Goal: Task Accomplishment & Management: Complete application form

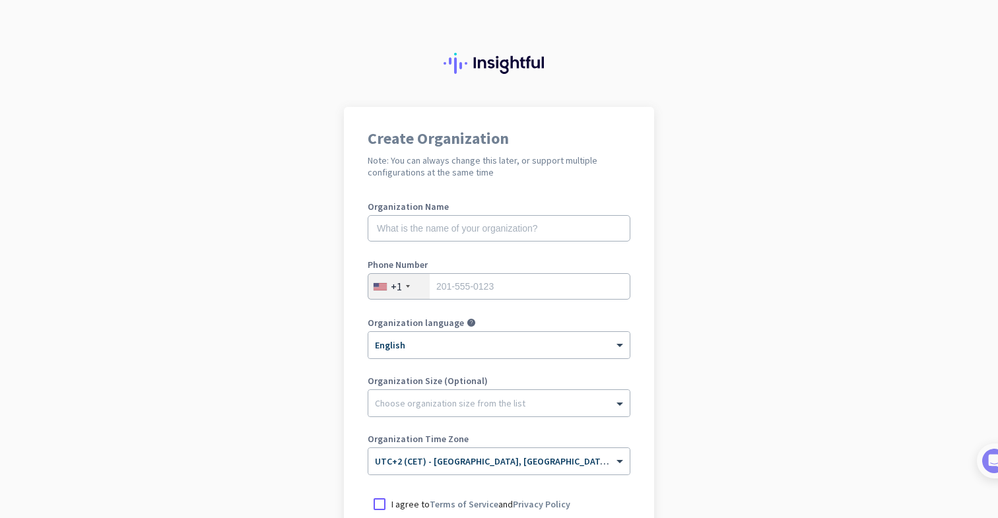
click at [0, 517] on nordpass-portal at bounding box center [0, 518] width 0 height 0
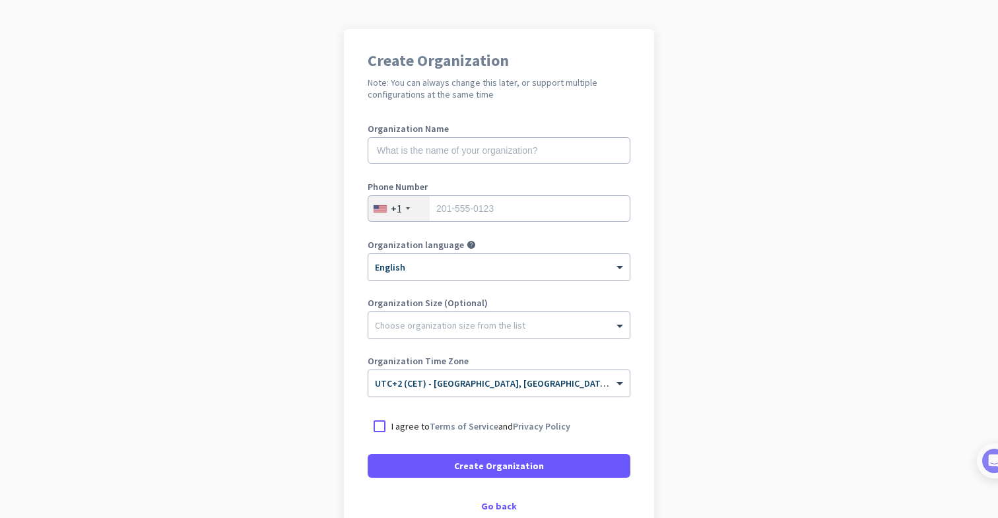
scroll to position [160, 0]
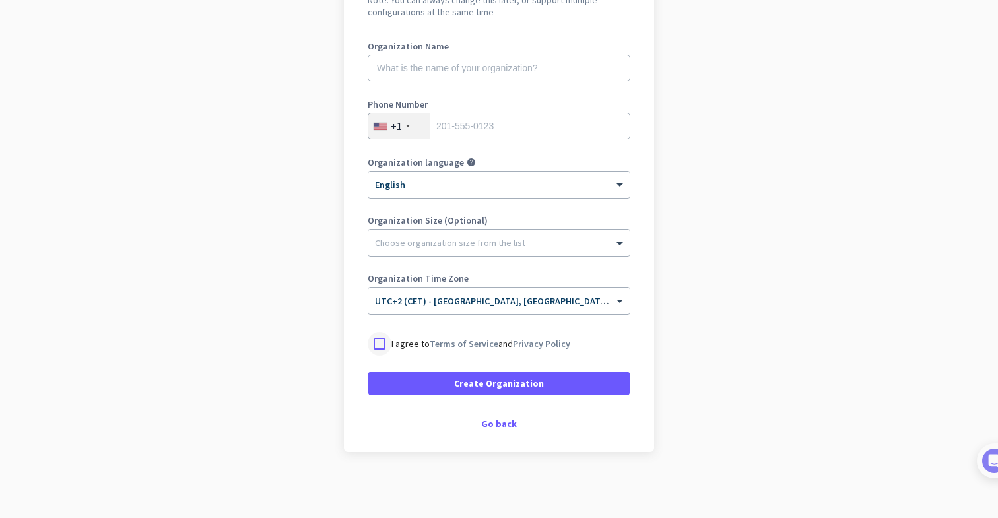
click at [381, 344] on div at bounding box center [380, 344] width 24 height 24
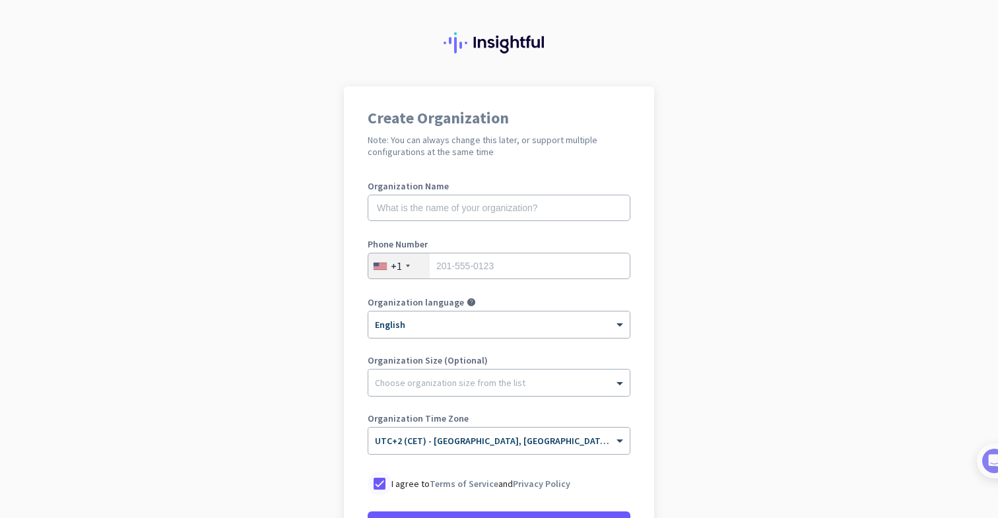
scroll to position [0, 0]
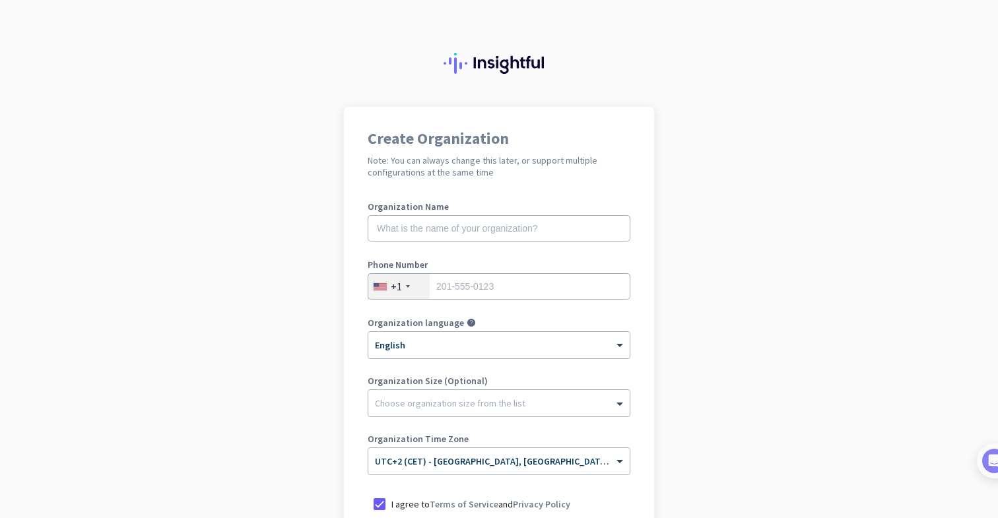
click at [428, 264] on label "Phone Number" at bounding box center [499, 264] width 263 height 9
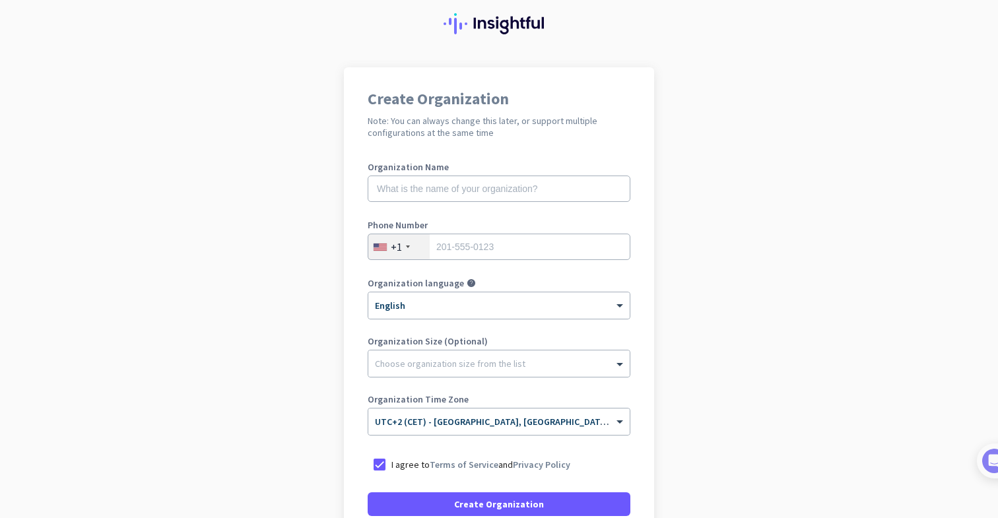
scroll to position [49, 0]
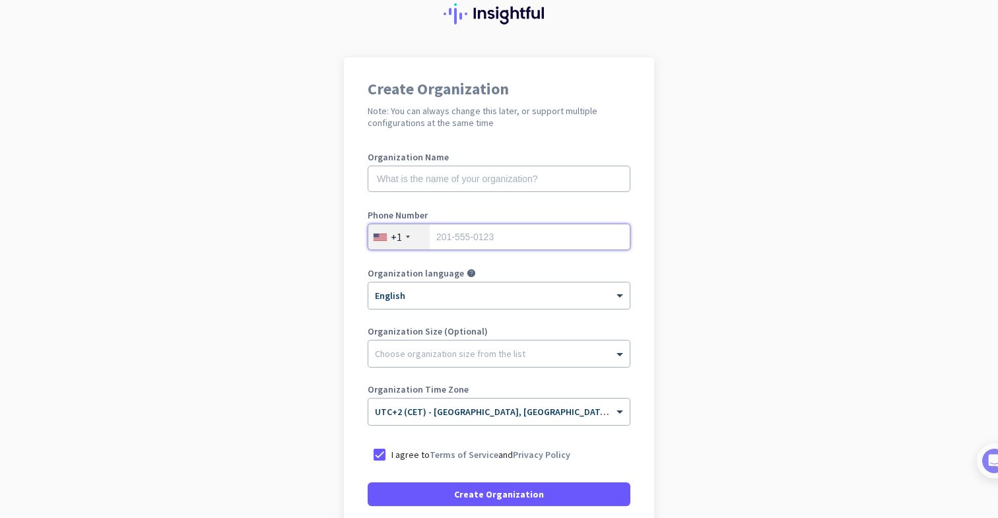
click at [459, 233] on input "tel" at bounding box center [499, 237] width 263 height 26
paste input "447917327980"
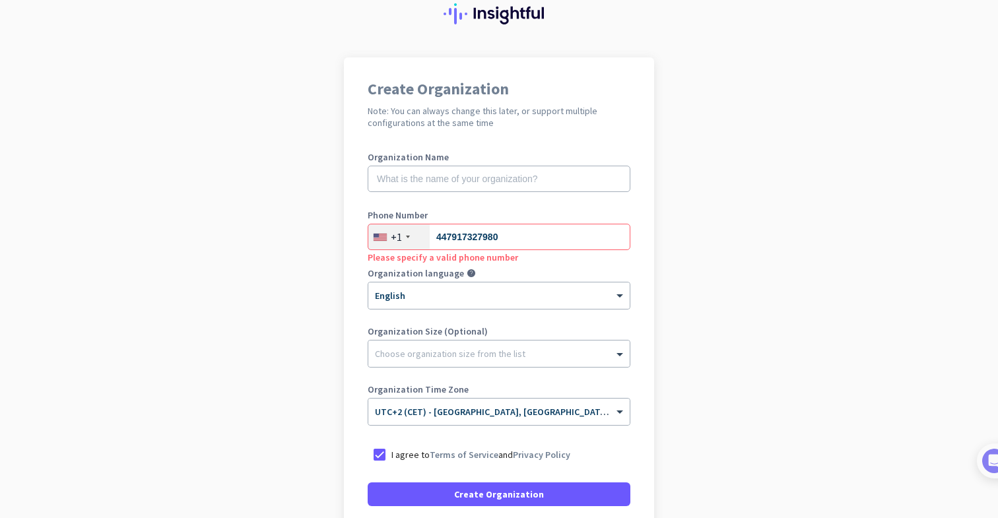
click at [410, 236] on div "+1" at bounding box center [398, 236] width 61 height 25
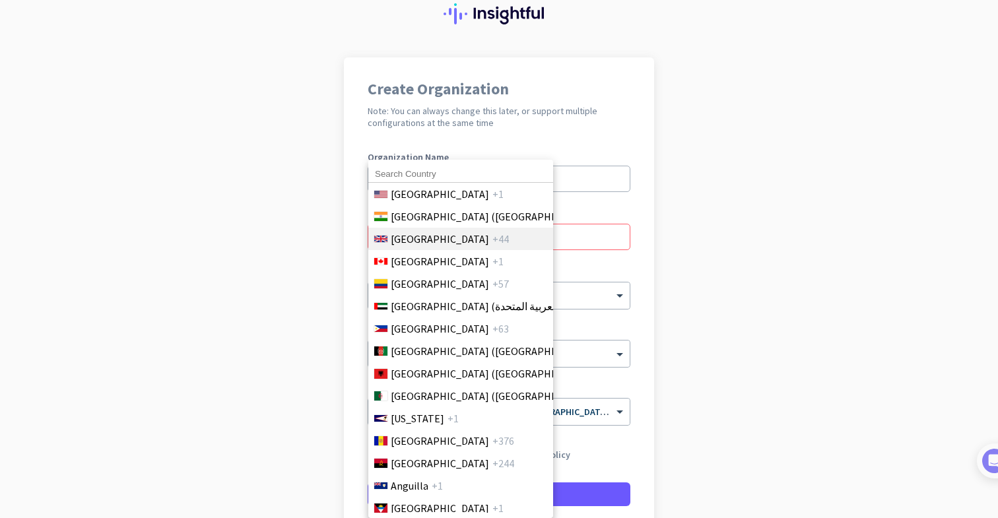
click at [422, 241] on span "[GEOGRAPHIC_DATA]" at bounding box center [440, 239] width 98 height 16
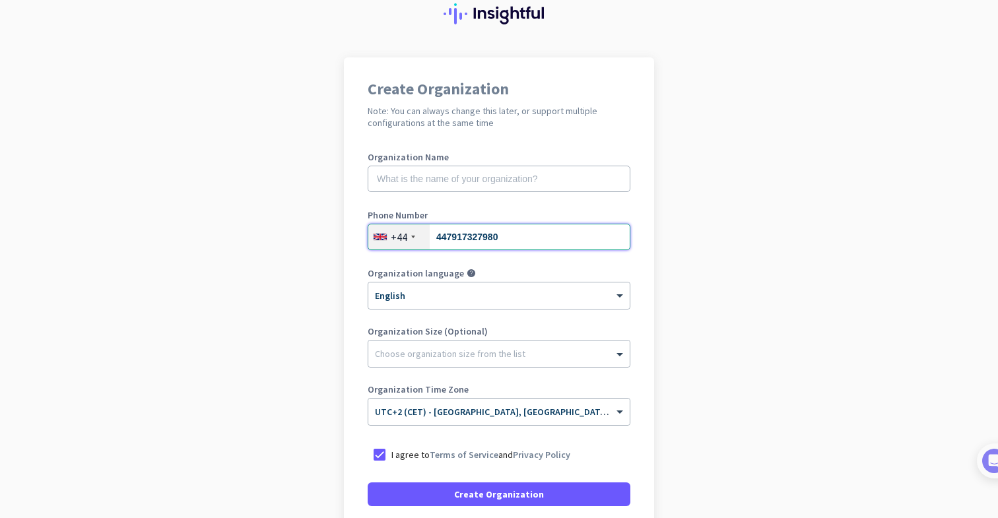
drag, startPoint x: 446, startPoint y: 236, endPoint x: 432, endPoint y: 236, distance: 13.9
click at [432, 236] on input "447917327980" at bounding box center [499, 237] width 263 height 26
type input "7917327980"
click at [771, 197] on app-onboarding-organization "Create Organization Note: You can always change this later, or support multiple…" at bounding box center [499, 342] width 998 height 571
click at [594, 183] on input "text" at bounding box center [499, 179] width 263 height 26
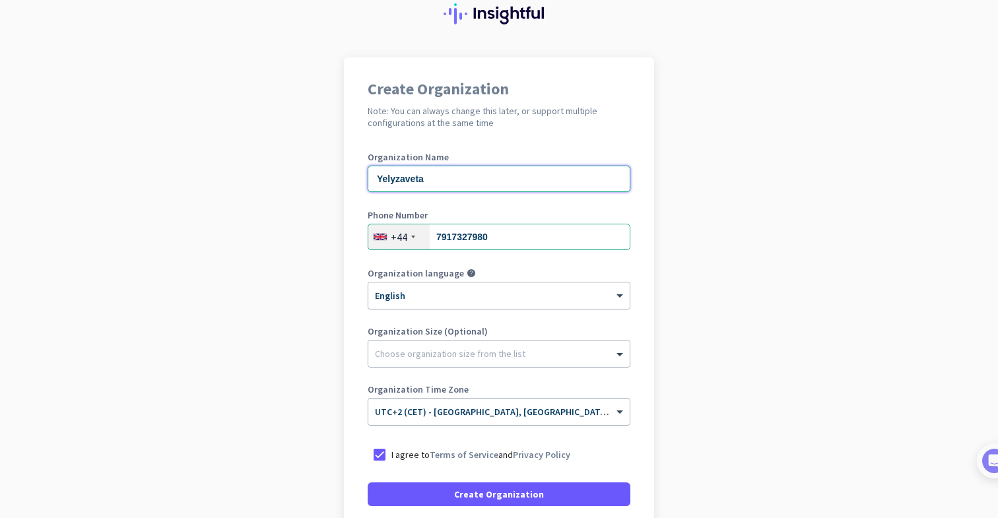
type input "Yelyzaveta"
click at [266, 146] on app-onboarding-organization "Create Organization Note: You can always change this later, or support multiple…" at bounding box center [499, 342] width 998 height 571
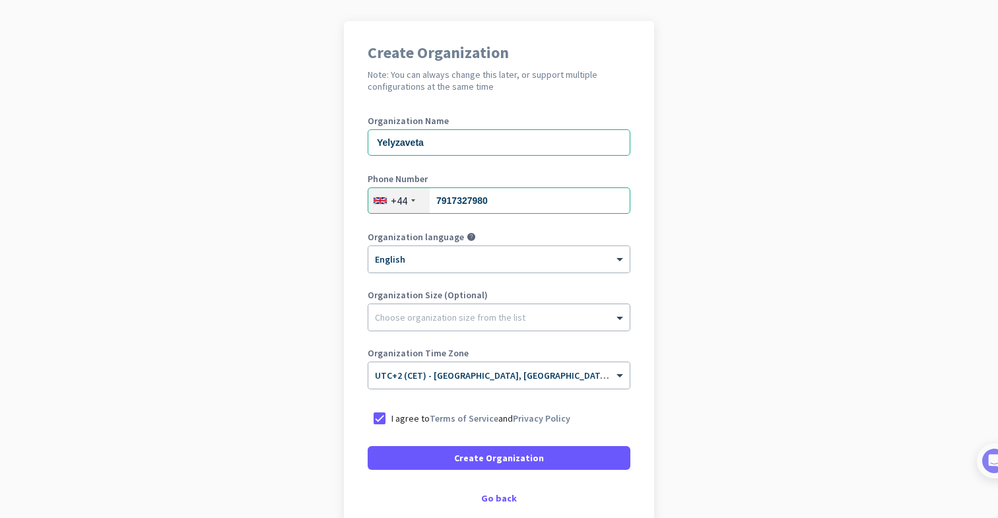
scroll to position [89, 0]
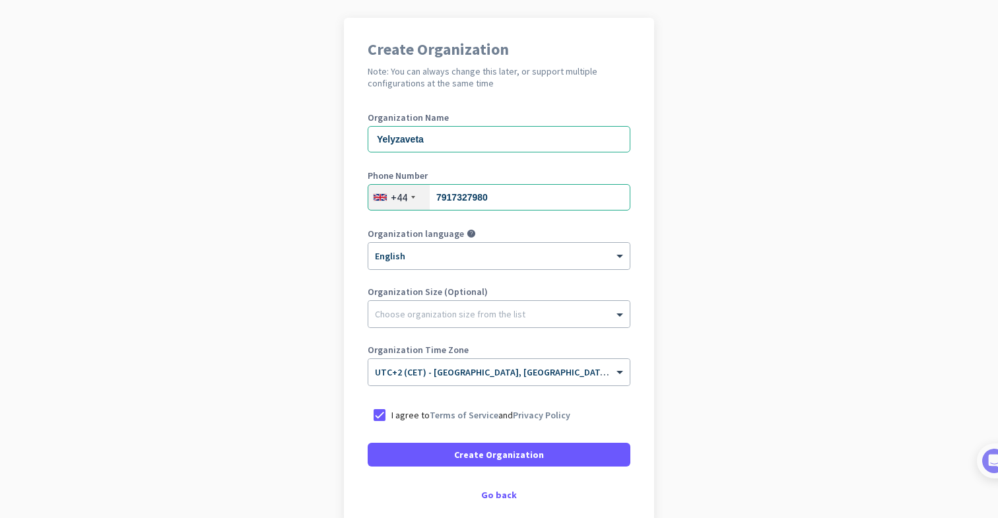
click at [743, 308] on app-onboarding-organization "Create Organization Note: You can always change this later, or support multiple…" at bounding box center [499, 303] width 998 height 571
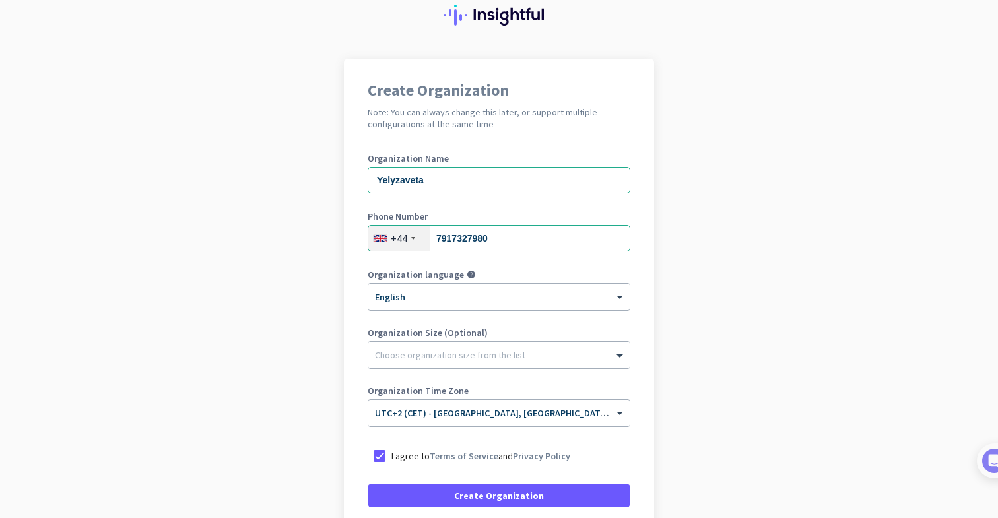
scroll to position [160, 0]
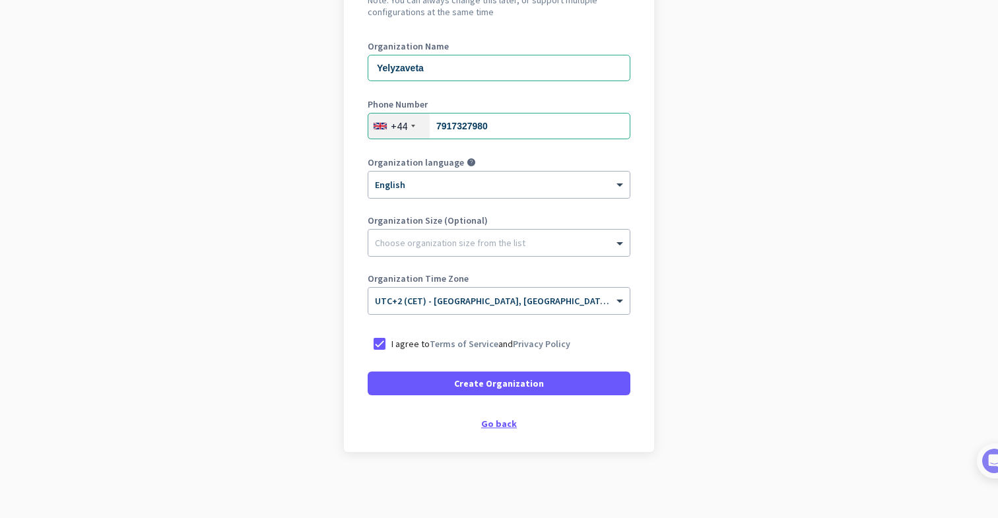
click at [496, 427] on div "Go back" at bounding box center [499, 423] width 263 height 9
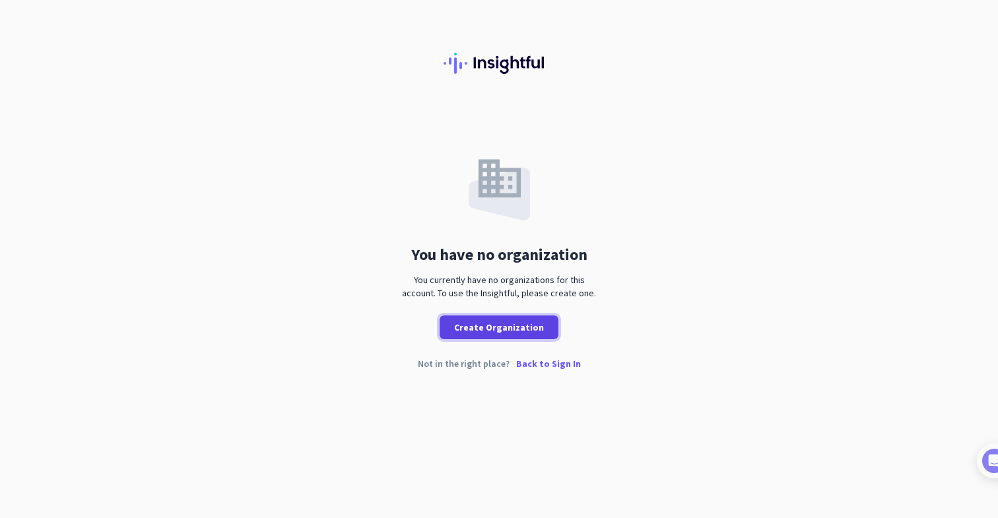
click at [478, 322] on span "Create Organization" at bounding box center [499, 327] width 90 height 13
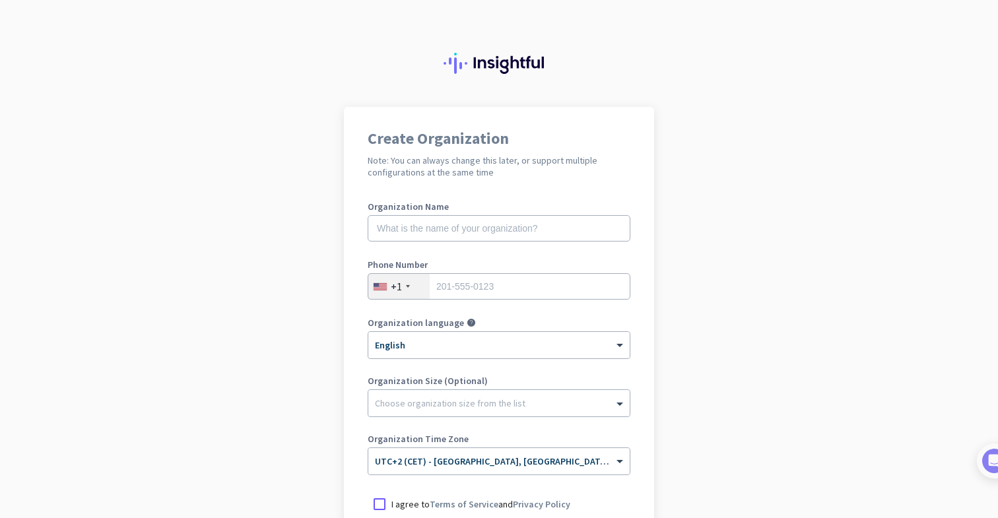
scroll to position [46, 0]
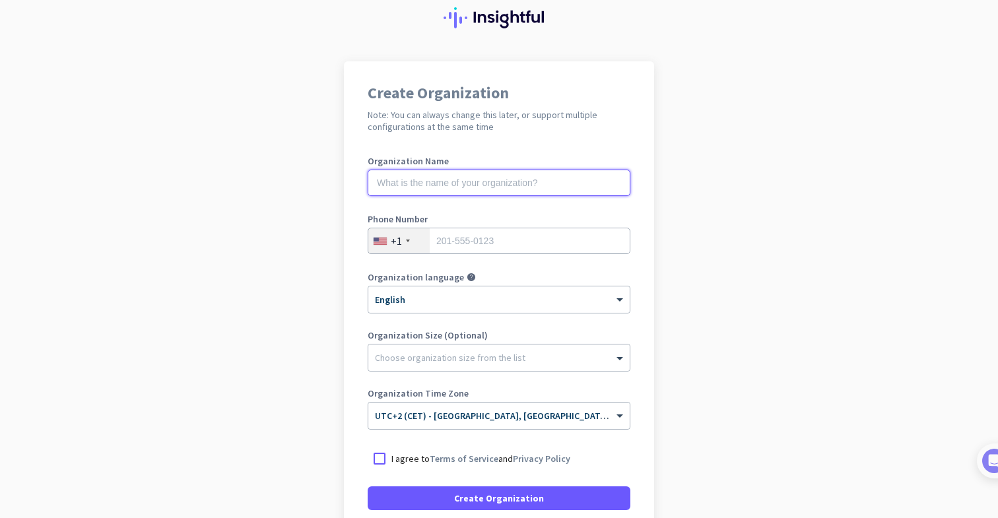
click at [469, 191] on input "text" at bounding box center [499, 183] width 263 height 26
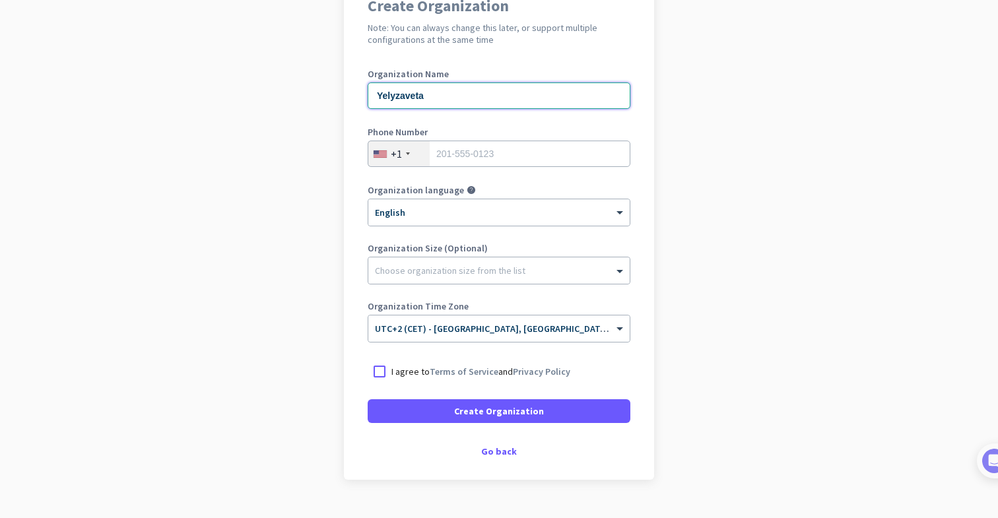
scroll to position [146, 0]
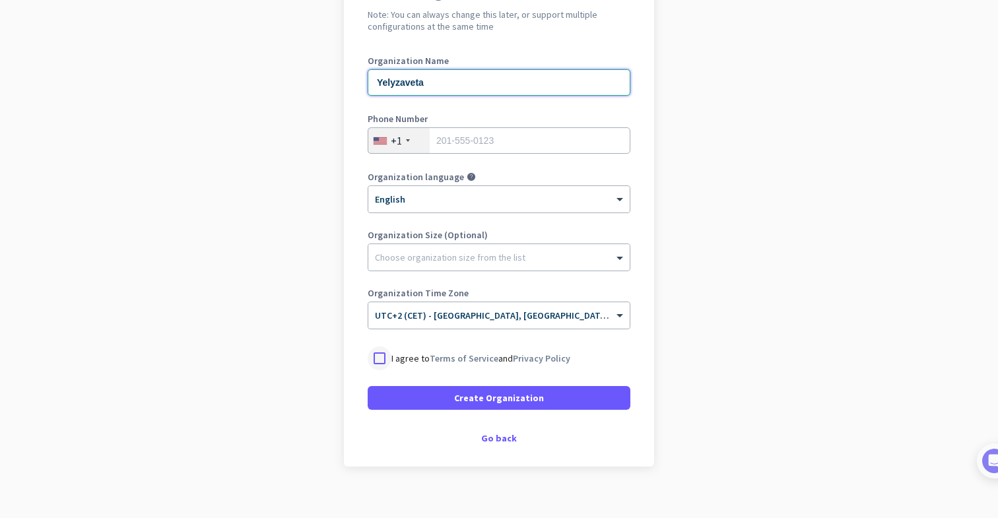
type input "Yelyzaveta"
click at [381, 362] on div at bounding box center [380, 358] width 24 height 24
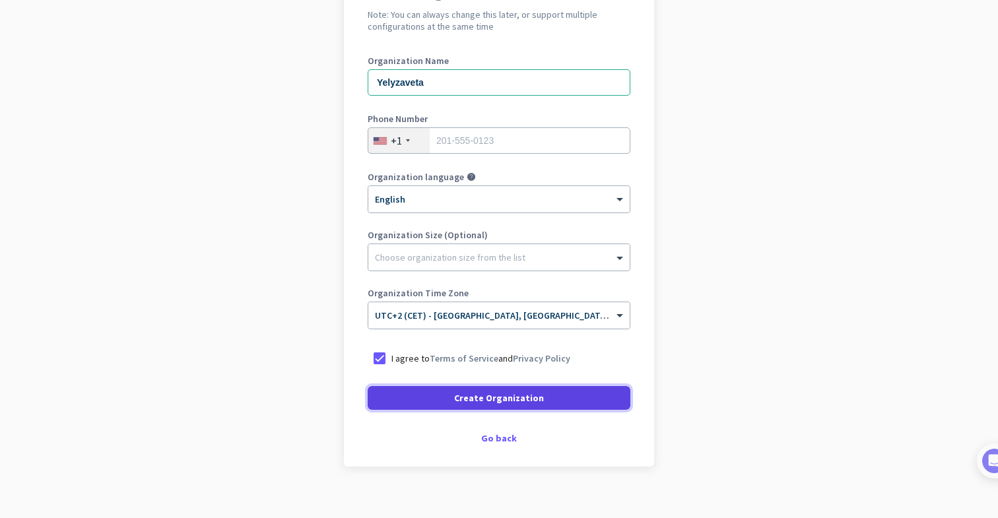
click at [417, 397] on span at bounding box center [499, 398] width 263 height 32
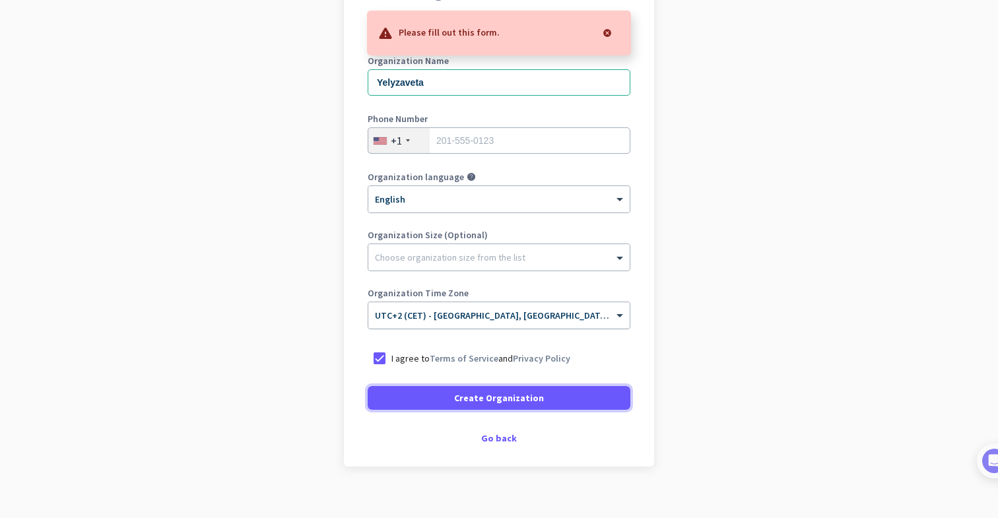
scroll to position [115, 0]
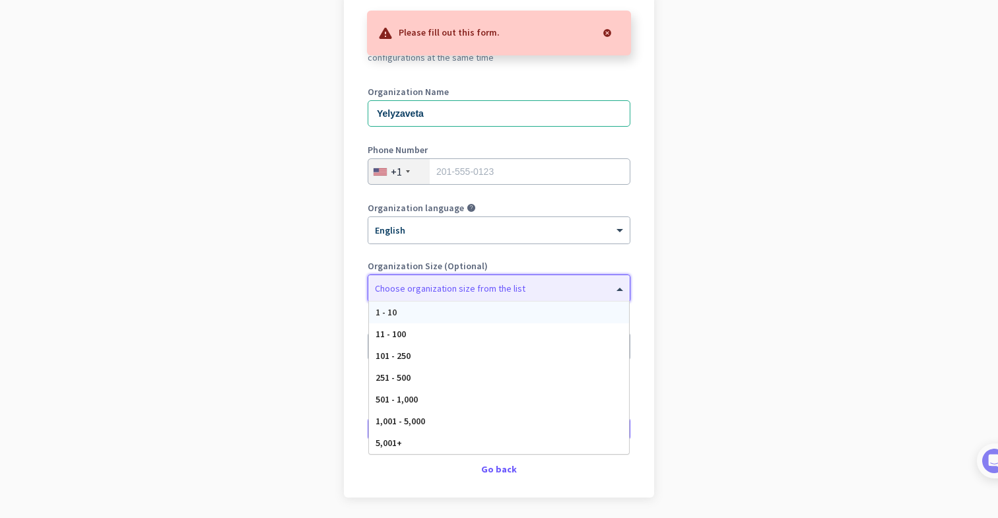
click at [523, 284] on div at bounding box center [498, 284] width 261 height 13
click at [487, 331] on div "11 - 100" at bounding box center [499, 334] width 260 height 22
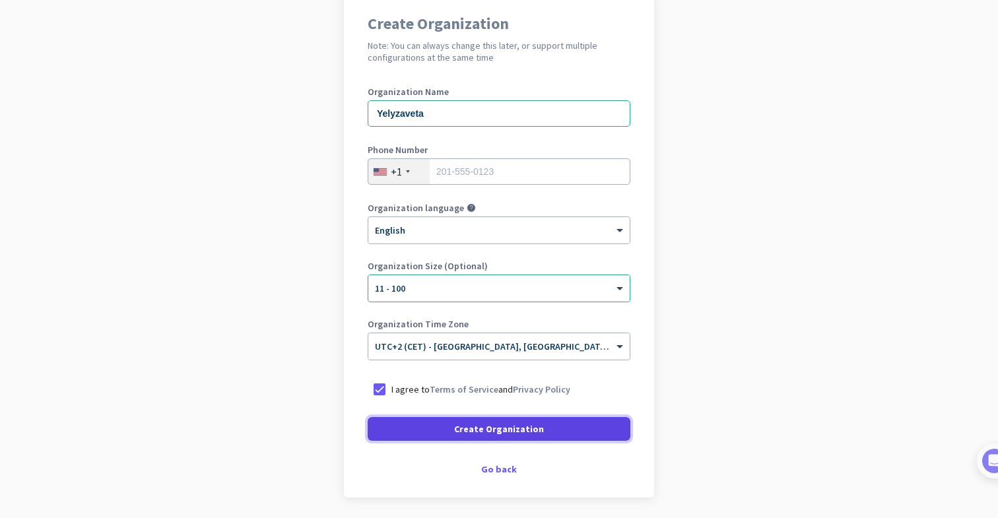
click at [470, 424] on span "Create Organization" at bounding box center [499, 428] width 90 height 13
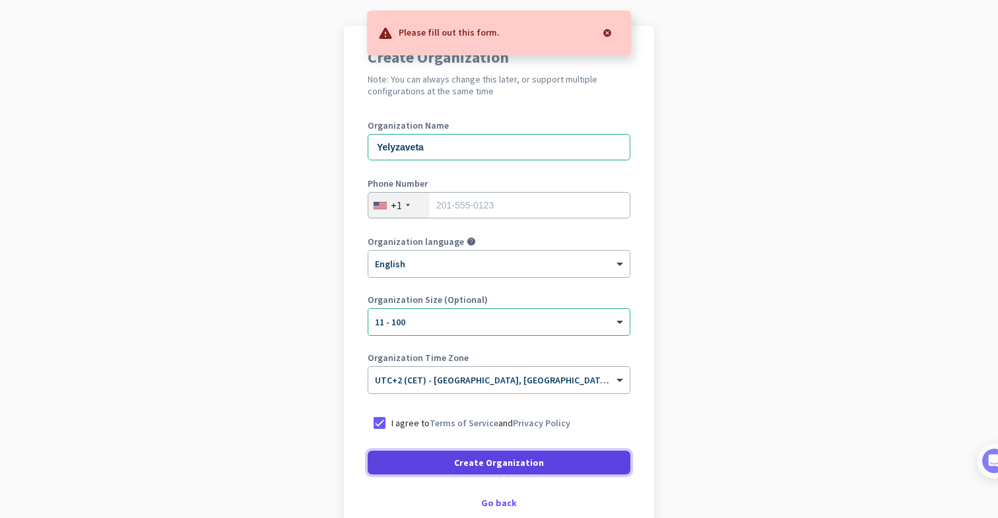
scroll to position [57, 0]
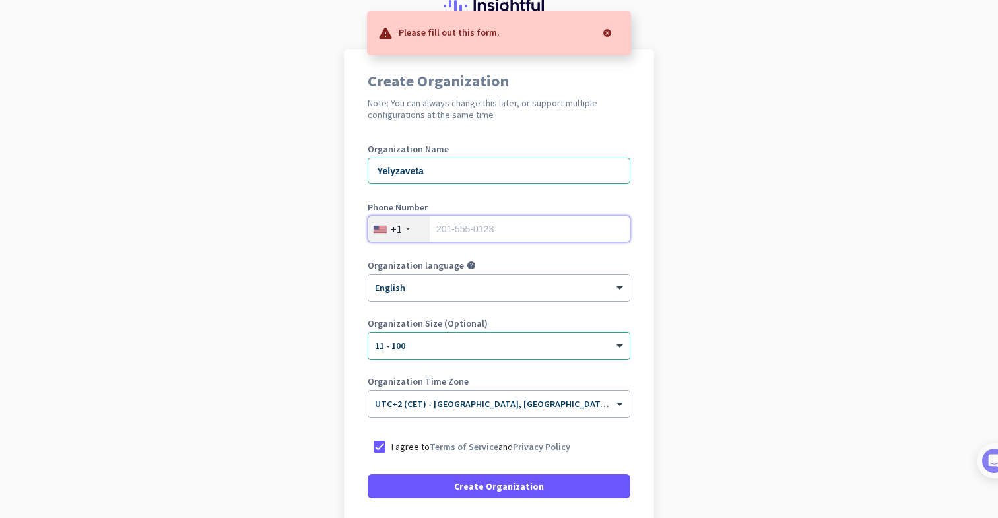
click at [507, 236] on input "tel" at bounding box center [499, 229] width 263 height 26
type input "2"
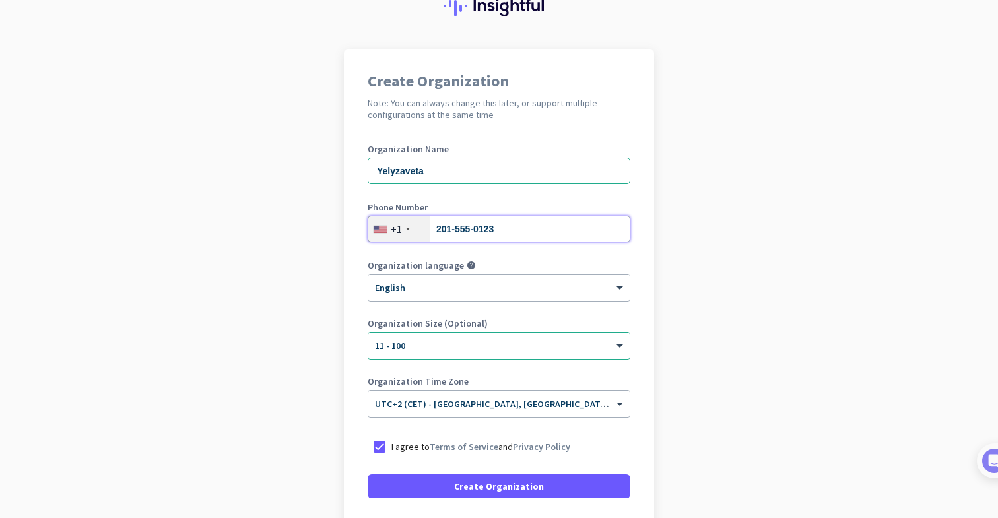
type input "201-555-0123"
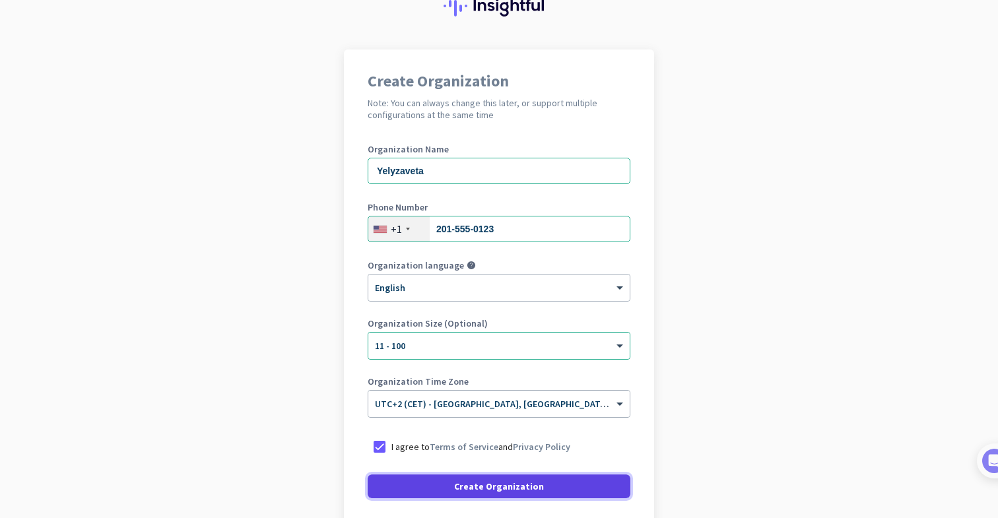
click at [511, 482] on span "Create Organization" at bounding box center [499, 486] width 90 height 13
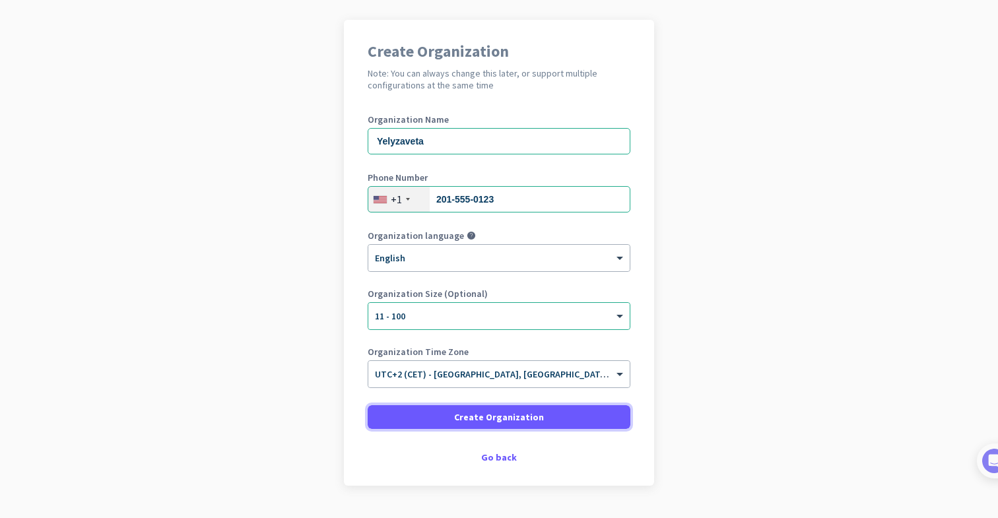
scroll to position [121, 0]
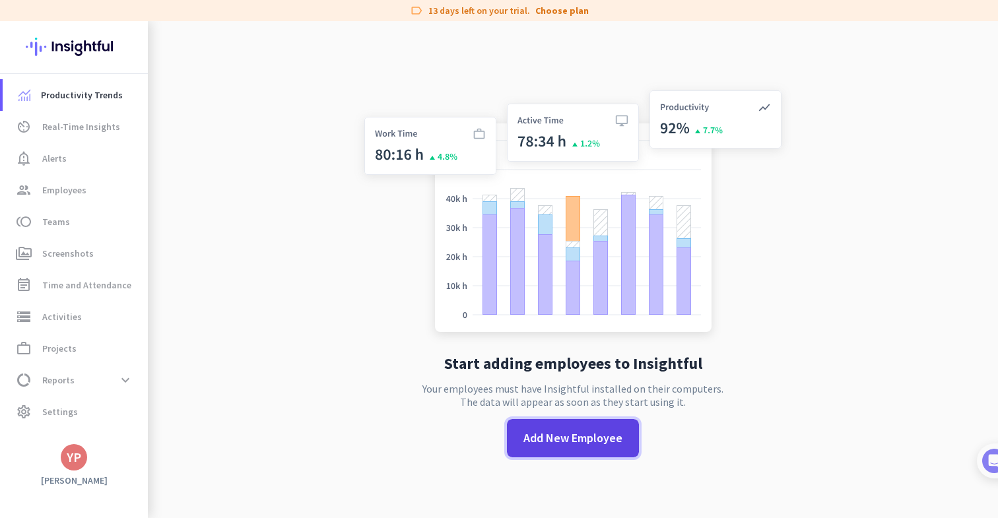
click at [589, 449] on span at bounding box center [573, 438] width 132 height 32
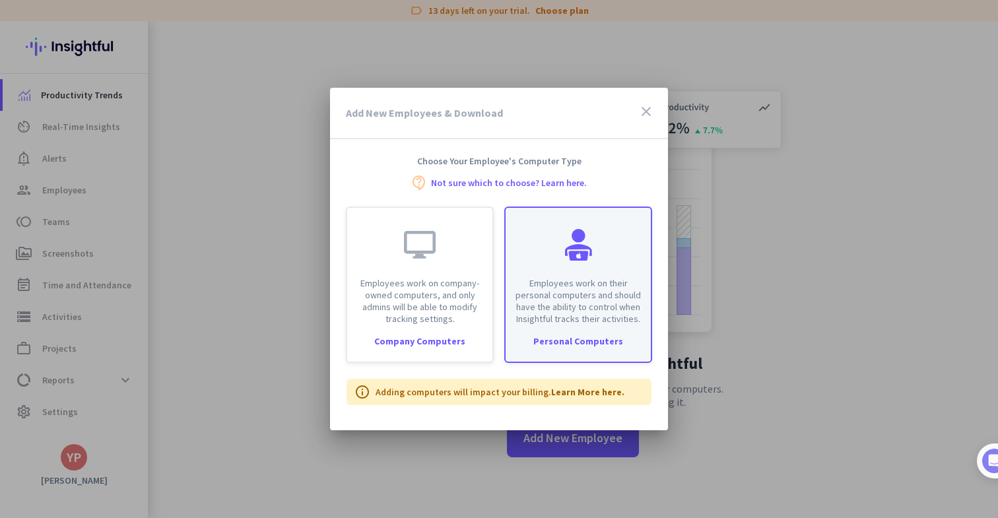
click at [559, 315] on p "Employees work on their personal computers and should have the ability to contr…" at bounding box center [577, 301] width 129 height 48
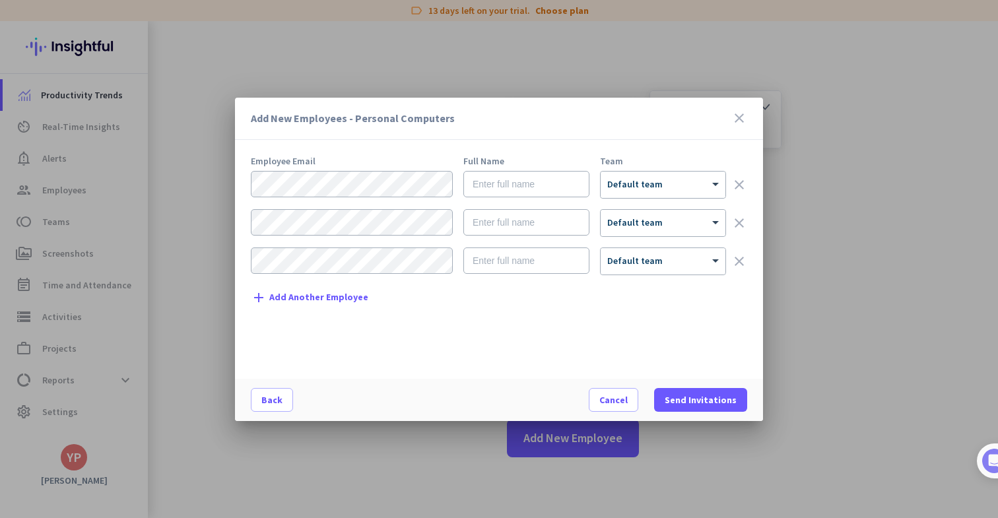
click at [327, 297] on span "Add Another Employee" at bounding box center [318, 297] width 99 height 10
